Goal: Transaction & Acquisition: Purchase product/service

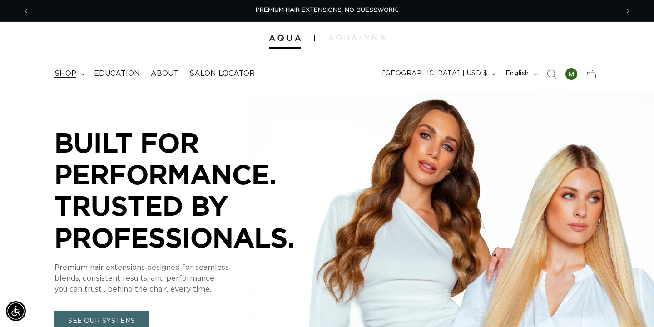
click at [76, 75] on summary "shop" at bounding box center [69, 74] width 40 height 20
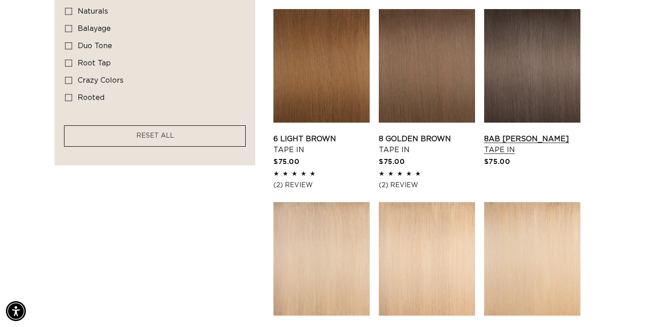
scroll to position [720, 0]
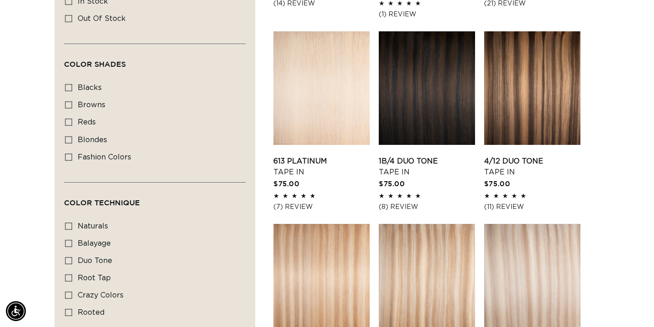
scroll to position [545, 0]
